Goal: Task Accomplishment & Management: Manage account settings

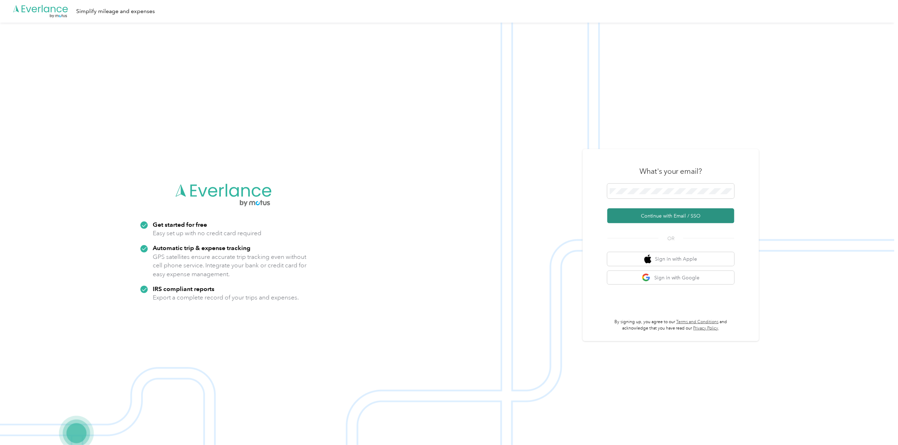
click at [667, 217] on button "Continue with Email / SSO" at bounding box center [671, 215] width 127 height 15
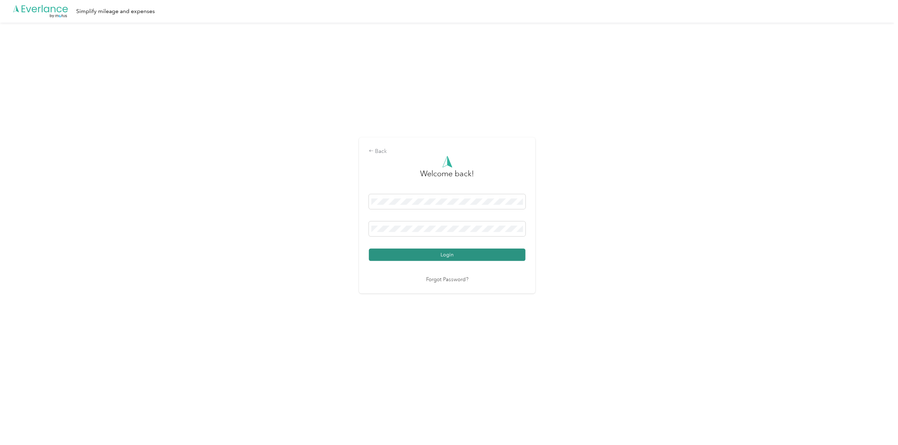
click at [478, 250] on button "Login" at bounding box center [447, 254] width 157 height 12
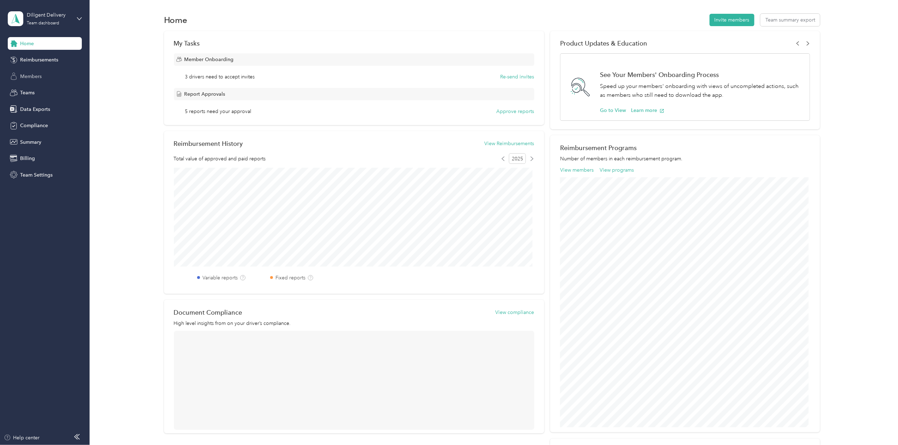
click at [37, 77] on span "Members" at bounding box center [31, 76] width 22 height 7
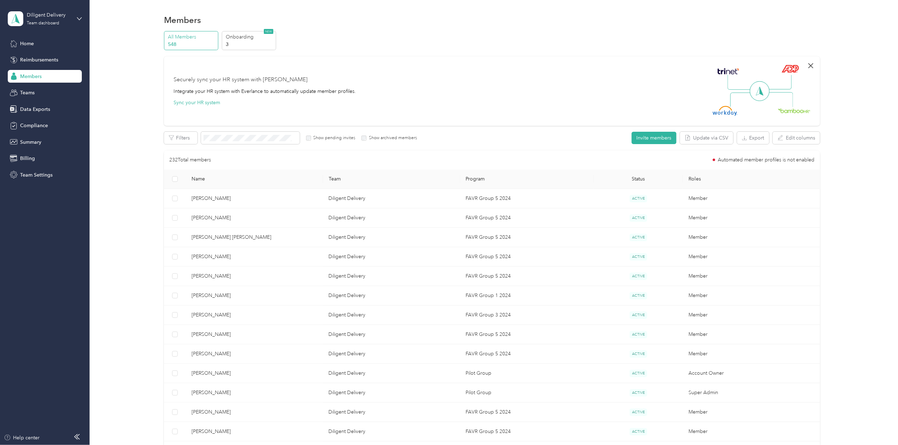
click at [809, 65] on icon "button" at bounding box center [811, 65] width 5 height 5
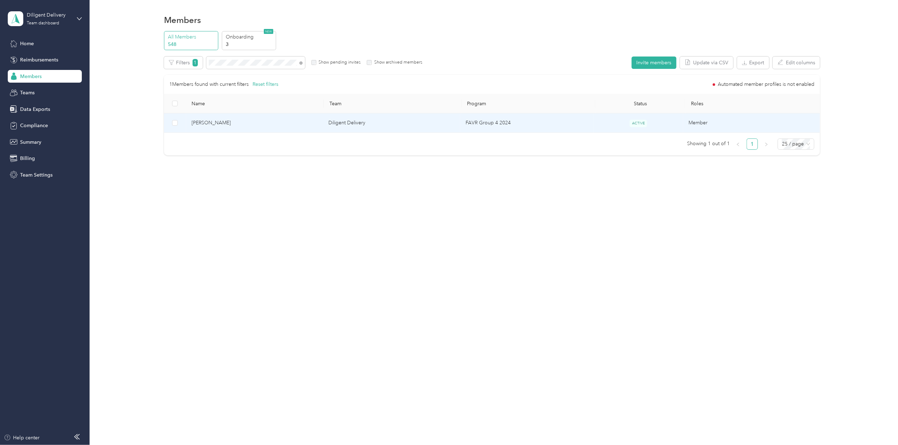
click at [212, 119] on span "[PERSON_NAME]" at bounding box center [255, 123] width 126 height 8
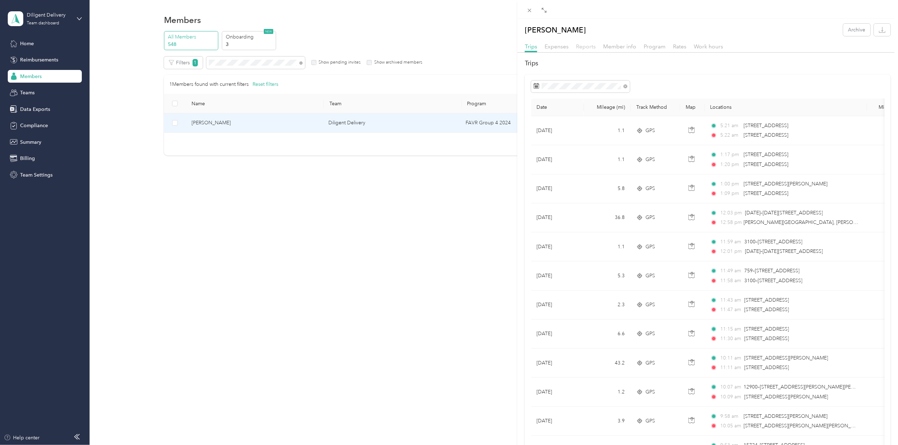
click at [589, 46] on span "Reports" at bounding box center [586, 46] width 20 height 7
